Goal: Transaction & Acquisition: Purchase product/service

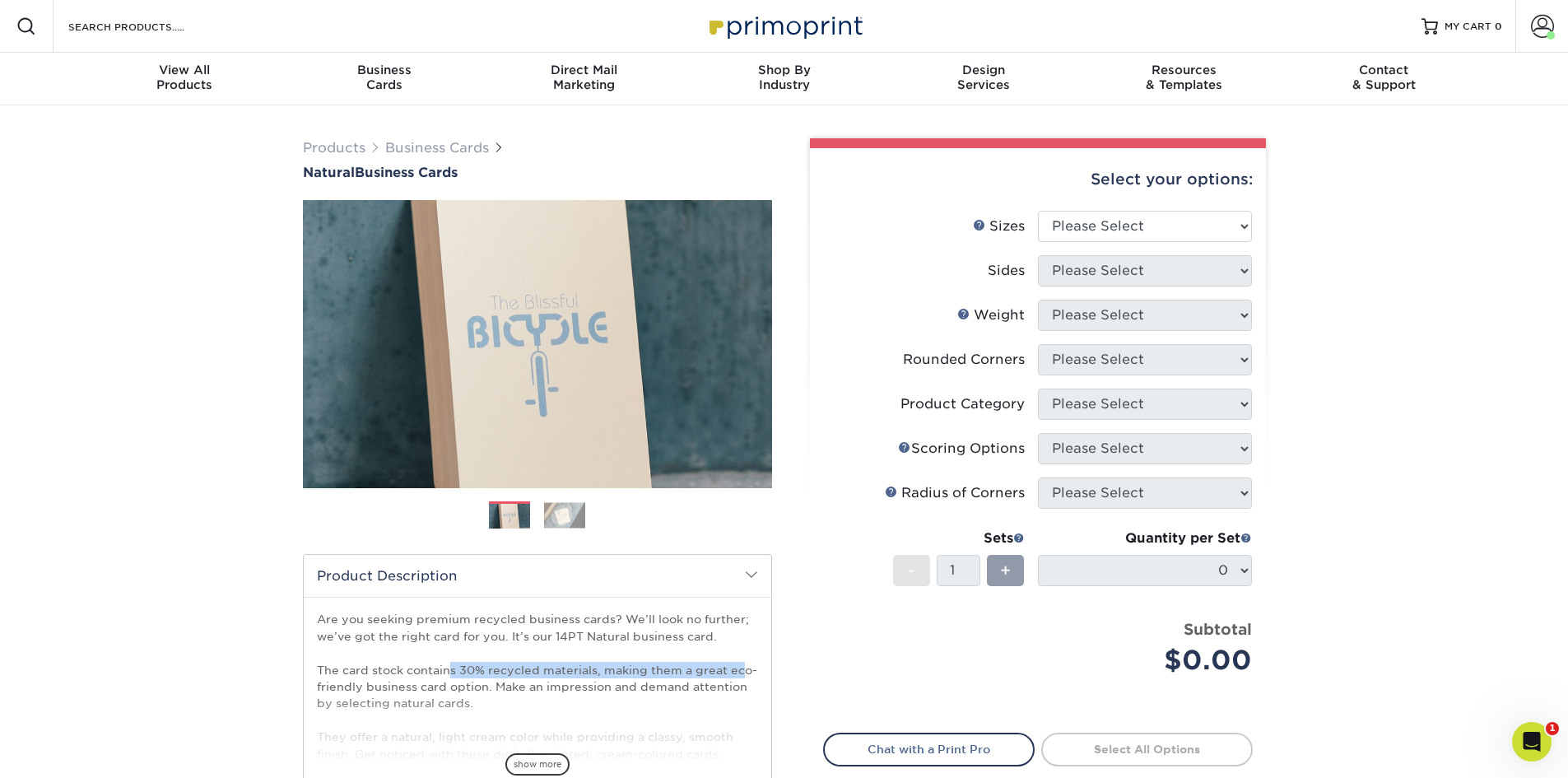
drag, startPoint x: 451, startPoint y: 663, endPoint x: 741, endPoint y: 664, distance: 290.0
click at [741, 664] on p "Are you seeking premium recycled business cards? We’ll look no further; we’ve g…" at bounding box center [537, 762] width 441 height 302
click at [716, 670] on p "Are you seeking premium recycled business cards? We’ll look no further; we’ve g…" at bounding box center [537, 762] width 441 height 302
drag, startPoint x: 452, startPoint y: 670, endPoint x: 772, endPoint y: 668, distance: 320.0
click at [766, 668] on div "Are you seeking premium recycled business cards? We’ll look no further; we’ve g…" at bounding box center [538, 693] width 468 height 192
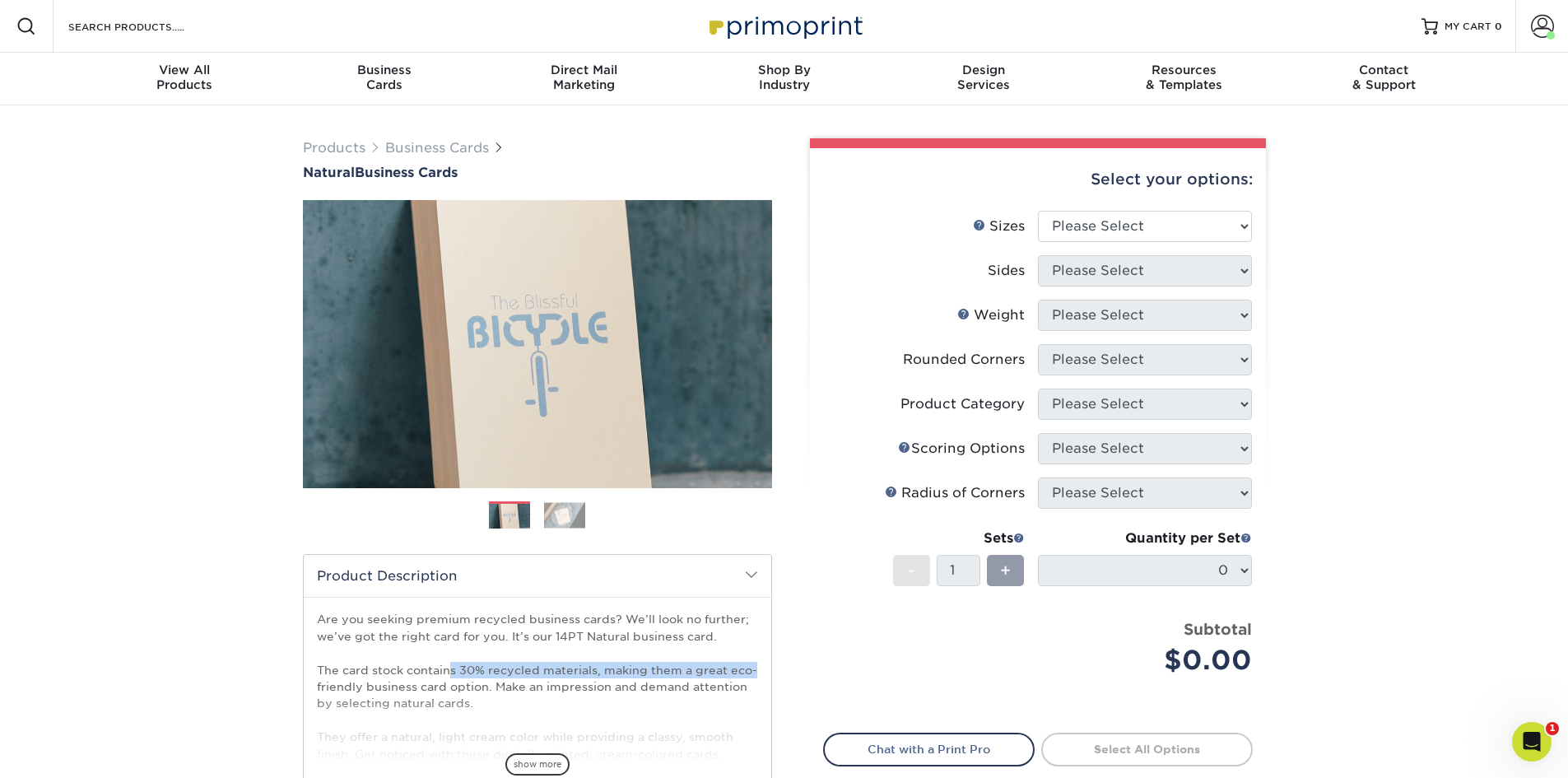
click at [677, 672] on p "Are you seeking premium recycled business cards? We’ll look no further; we’ve g…" at bounding box center [537, 762] width 441 height 302
